Goal: Obtain resource: Obtain resource

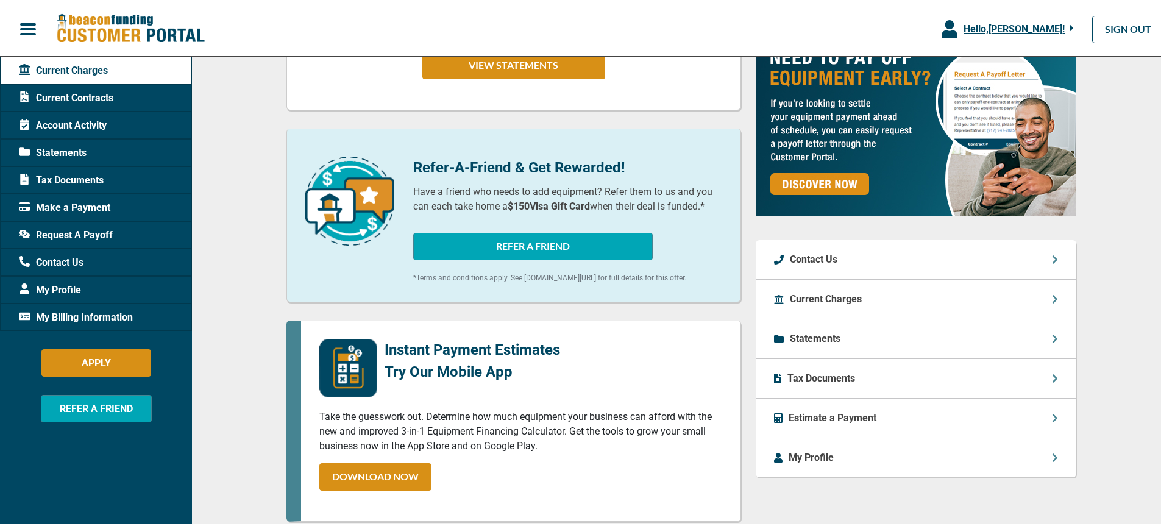
scroll to position [305, 0]
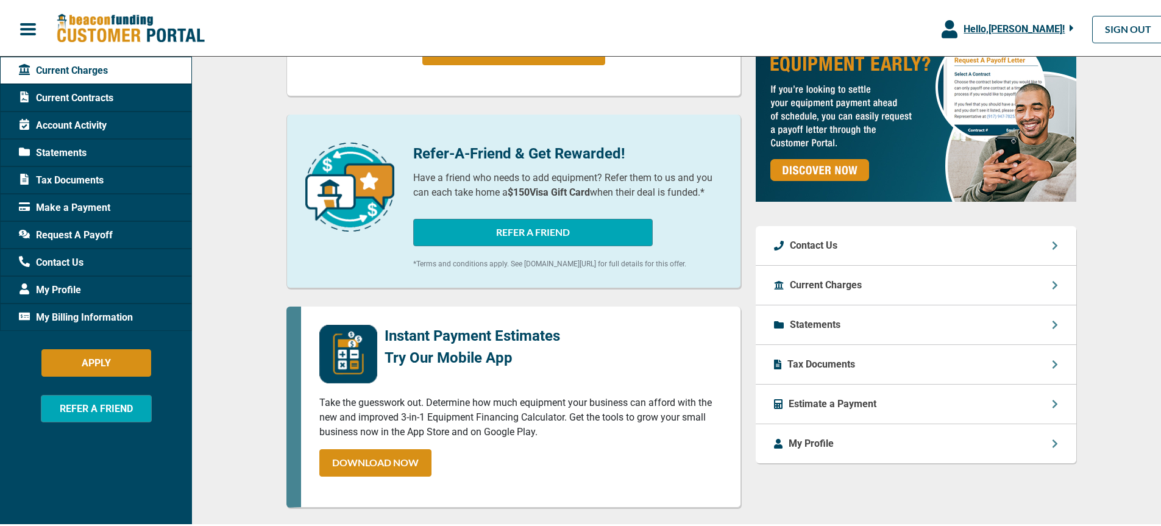
click at [74, 232] on span "Request A Payoff" at bounding box center [66, 233] width 94 height 15
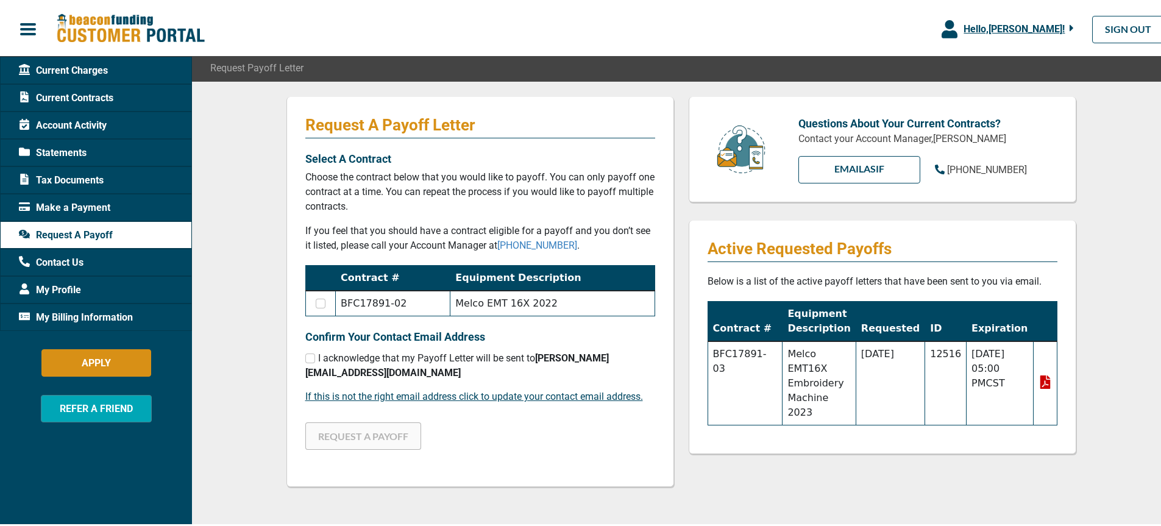
scroll to position [183, 0]
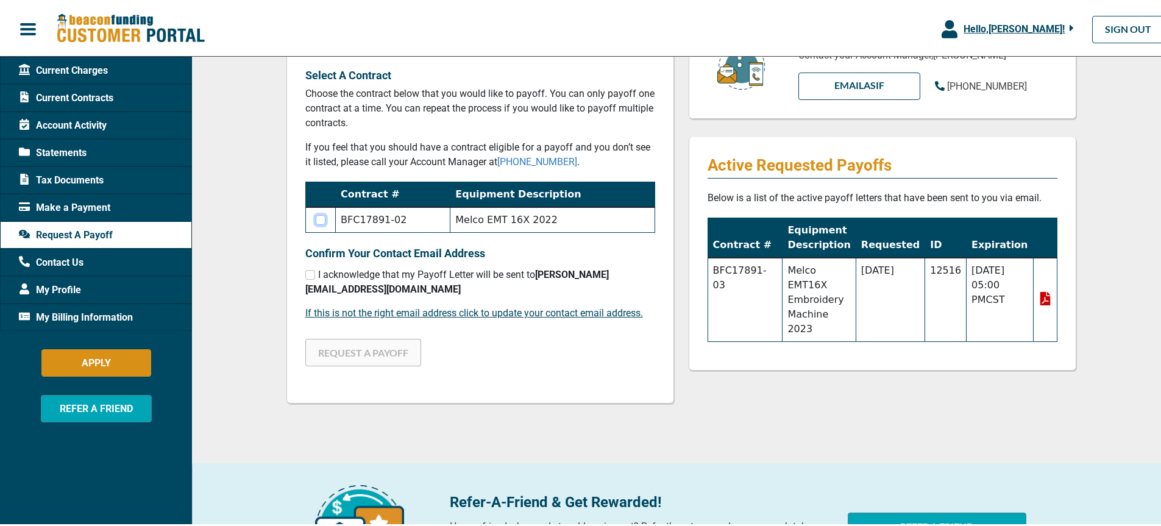
click at [321, 218] on input "checkbox" at bounding box center [321, 218] width 10 height 10
checkbox input "true"
click at [305, 276] on input "checkbox" at bounding box center [310, 273] width 10 height 10
checkbox input "true"
click at [377, 337] on button "REQUEST A PAYOFF" at bounding box center [363, 350] width 116 height 27
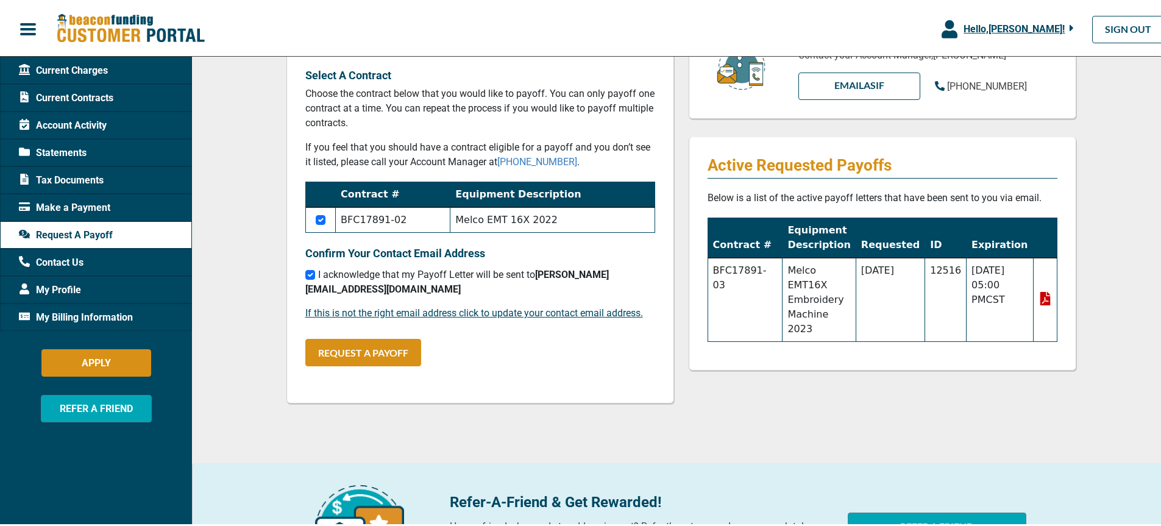
click at [1128, 376] on div "Request A Payoff Letter Select A Contract Choose the contract below that you wo…" at bounding box center [681, 292] width 978 height 592
click at [350, 337] on button "REQUEST A PAYOFF" at bounding box center [363, 350] width 116 height 27
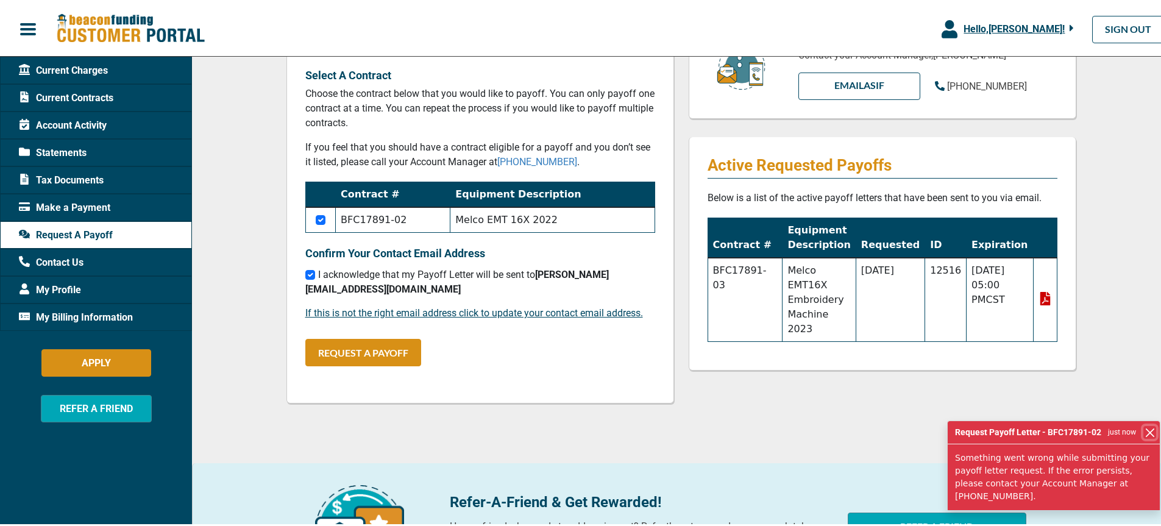
click at [1143, 437] on button "Close" at bounding box center [1149, 430] width 13 height 13
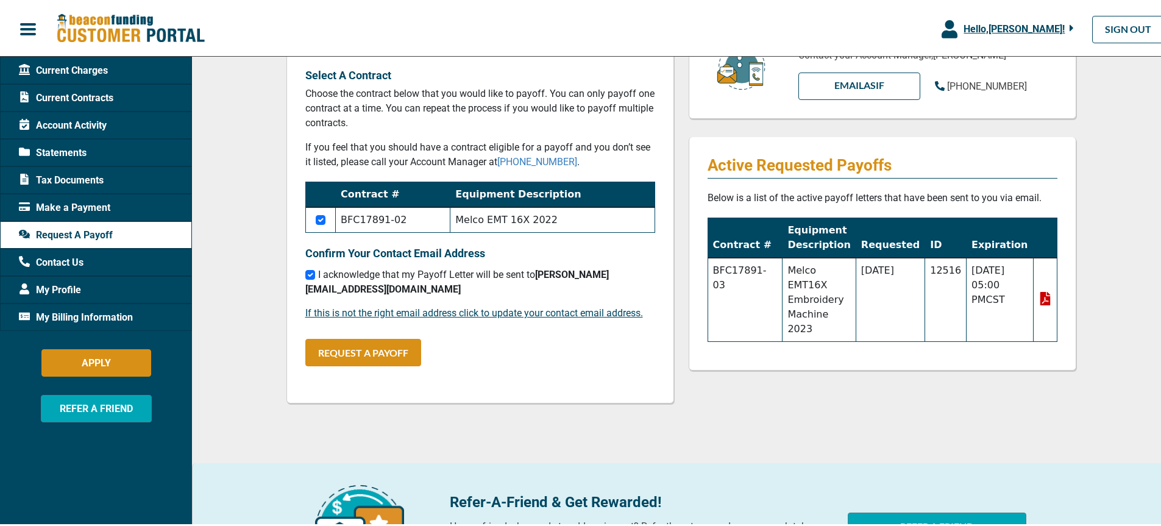
click at [1043, 291] on icon at bounding box center [1045, 296] width 10 height 13
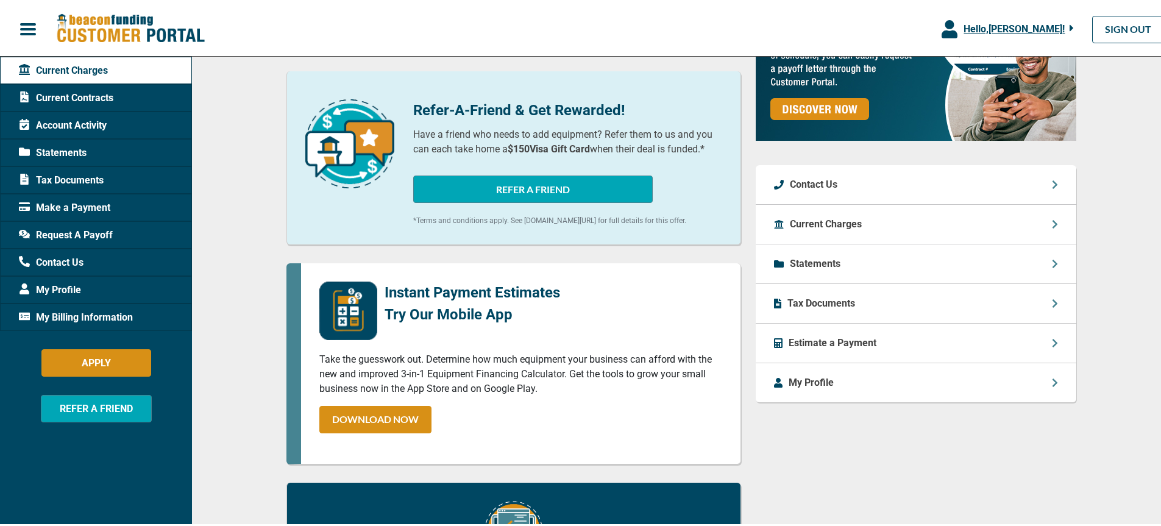
scroll to position [61, 0]
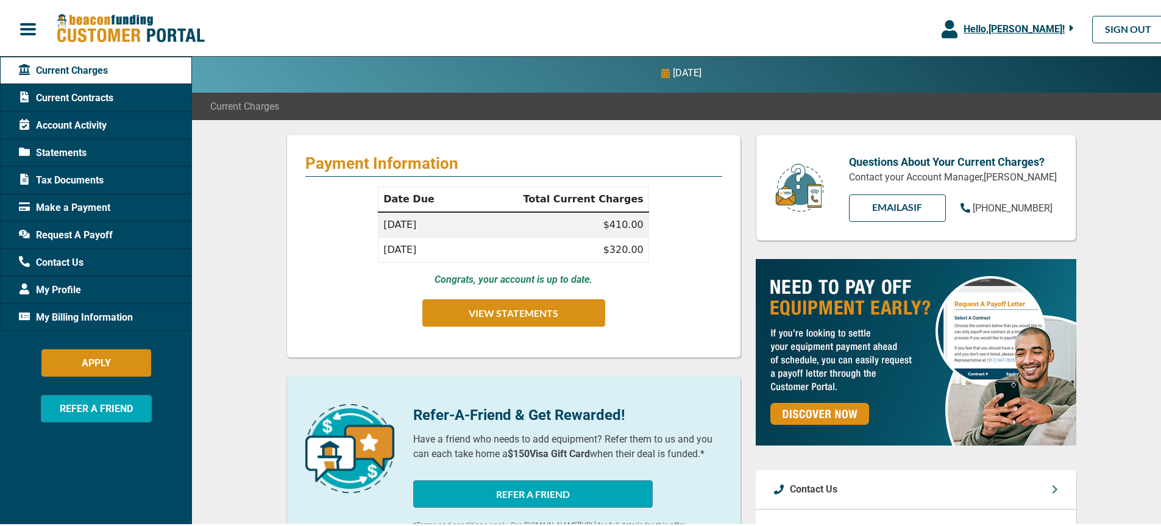
click at [67, 232] on span "Request A Payoff" at bounding box center [66, 233] width 94 height 15
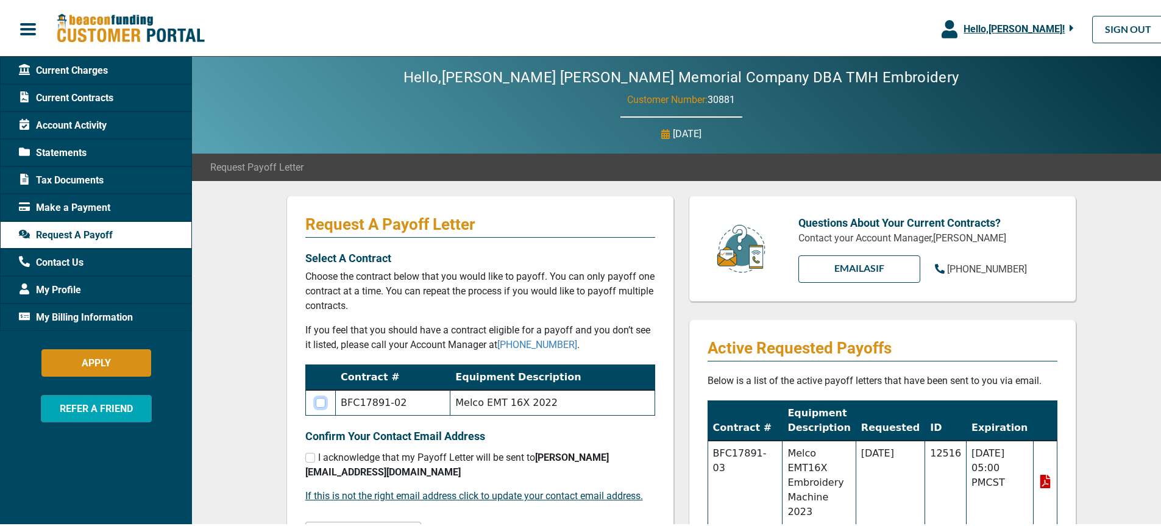
click at [319, 399] on input "checkbox" at bounding box center [321, 401] width 10 height 10
click at [319, 402] on input "checkbox" at bounding box center [321, 401] width 10 height 10
checkbox input "true"
click at [305, 457] on input "checkbox" at bounding box center [310, 456] width 10 height 10
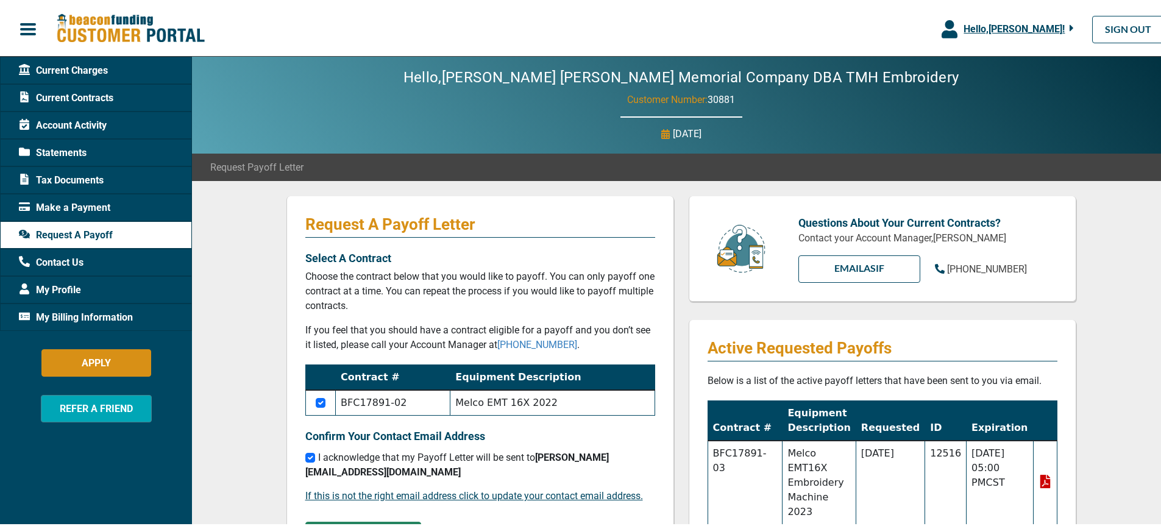
click at [355, 520] on button "REQUEST A PAYOFF" at bounding box center [363, 533] width 116 height 27
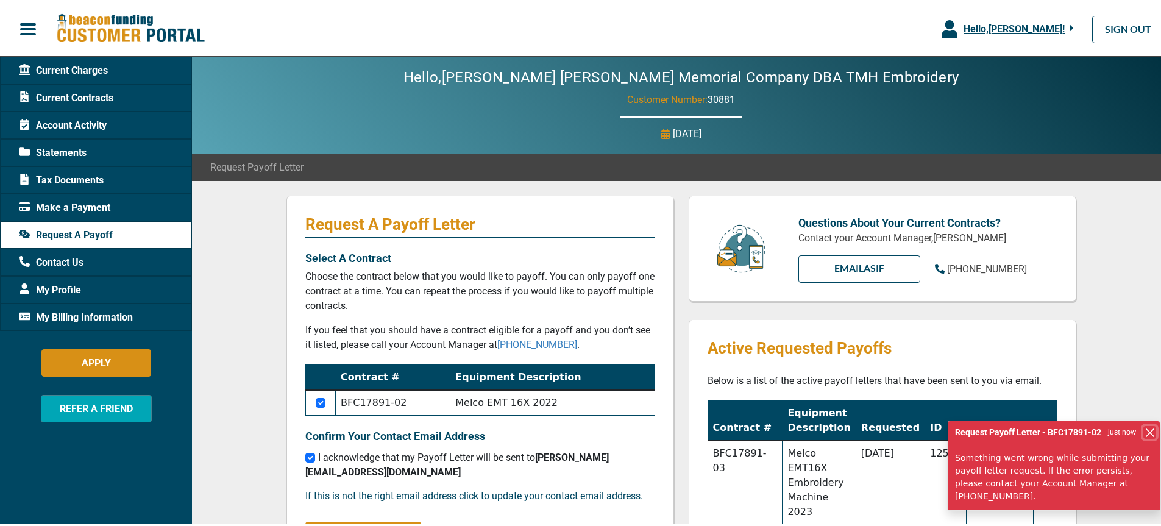
click at [1145, 437] on button "Close" at bounding box center [1149, 430] width 13 height 13
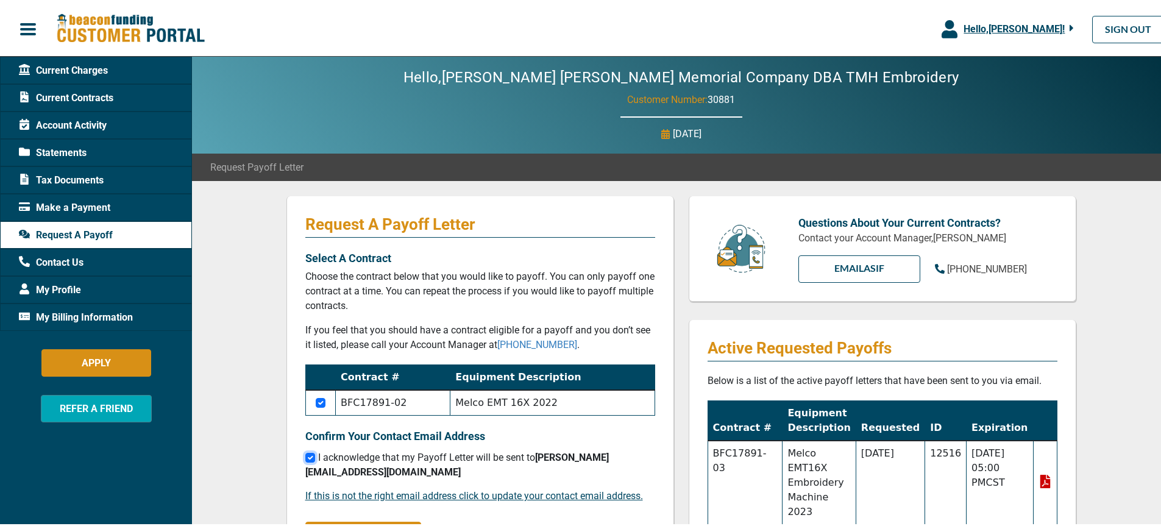
click at [307, 460] on input "checkbox" at bounding box center [310, 456] width 10 height 10
checkbox input "false"
click at [316, 404] on input "checkbox" at bounding box center [321, 401] width 10 height 10
checkbox input "false"
click at [91, 202] on span "Make a Payment" at bounding box center [64, 206] width 91 height 15
